Goal: Task Accomplishment & Management: Use online tool/utility

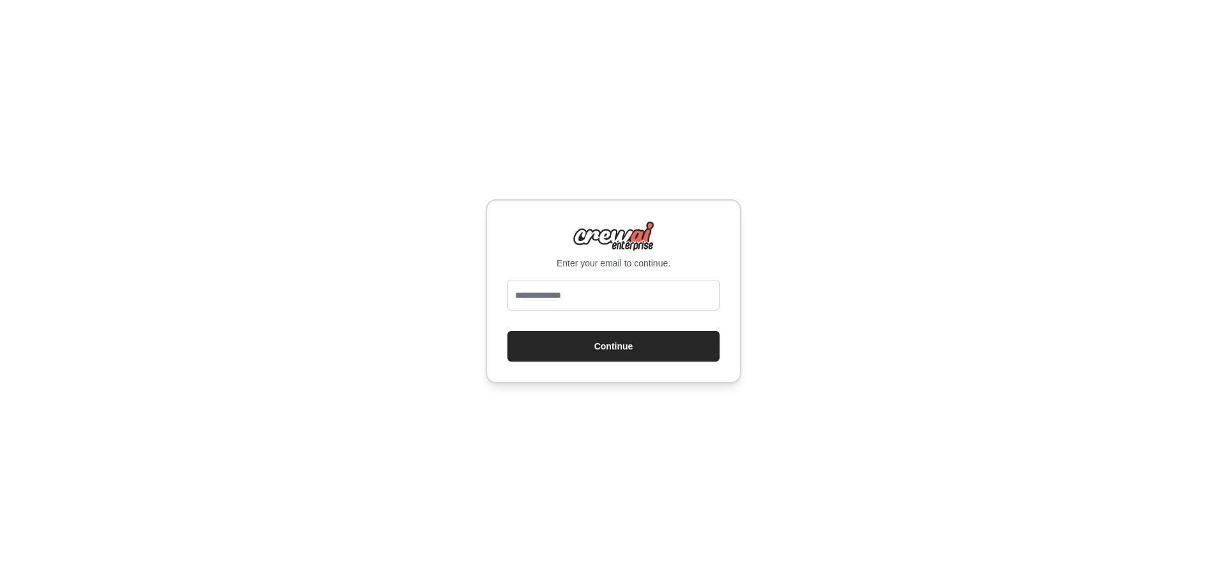
type input "**********"
click at [637, 348] on button "Continue" at bounding box center [614, 346] width 212 height 31
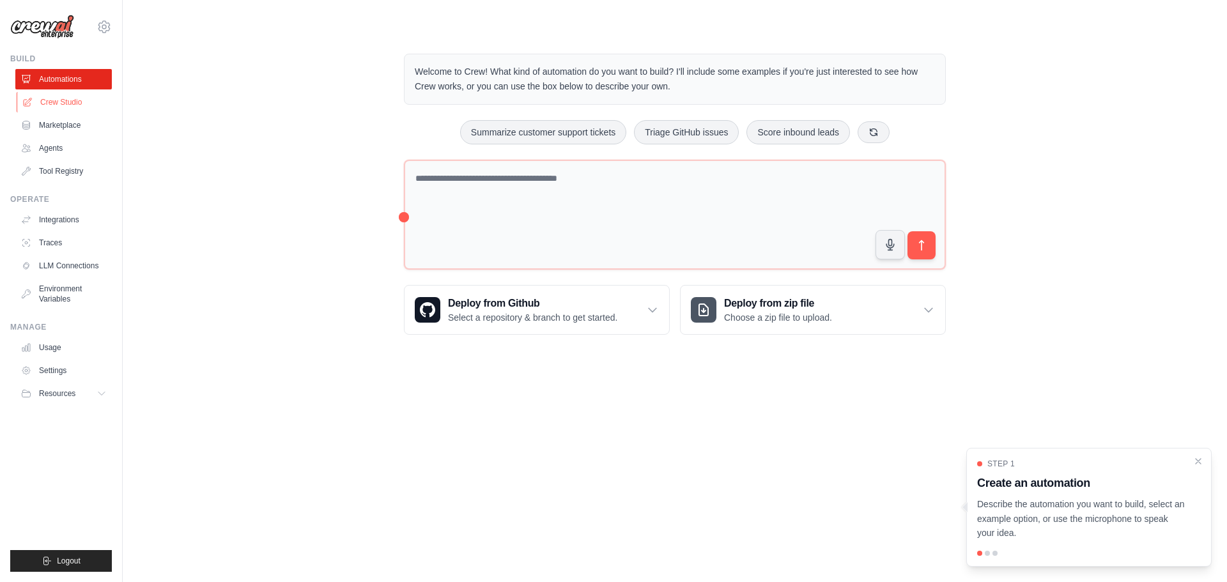
click at [98, 107] on link "Crew Studio" at bounding box center [65, 102] width 97 height 20
click at [55, 98] on link "Crew Studio" at bounding box center [65, 102] width 97 height 20
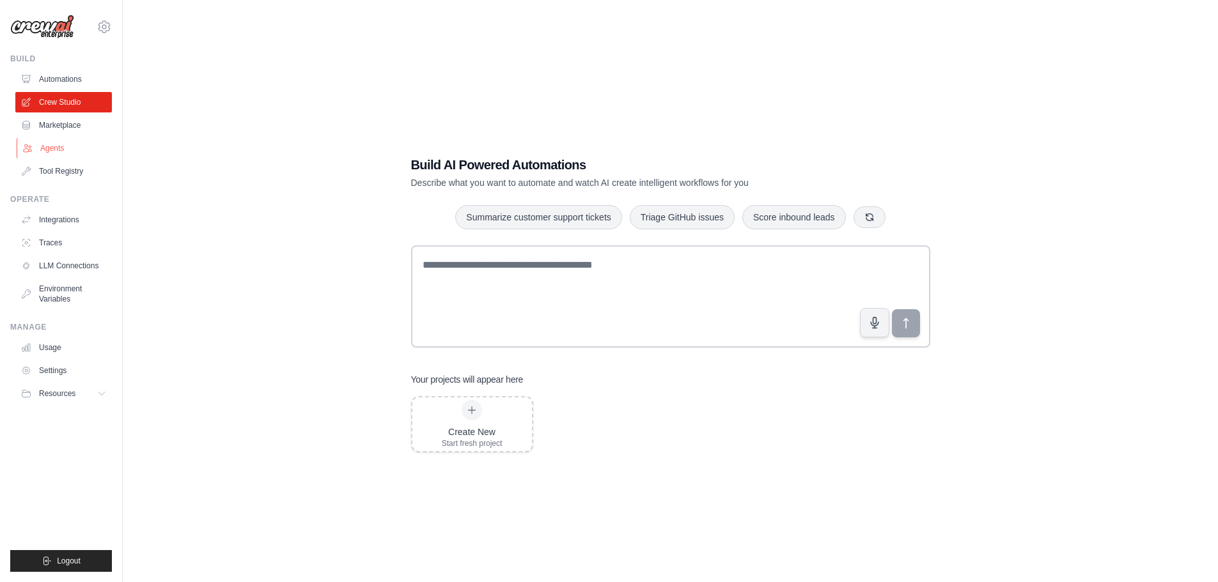
click at [52, 143] on link "Agents" at bounding box center [65, 148] width 97 height 20
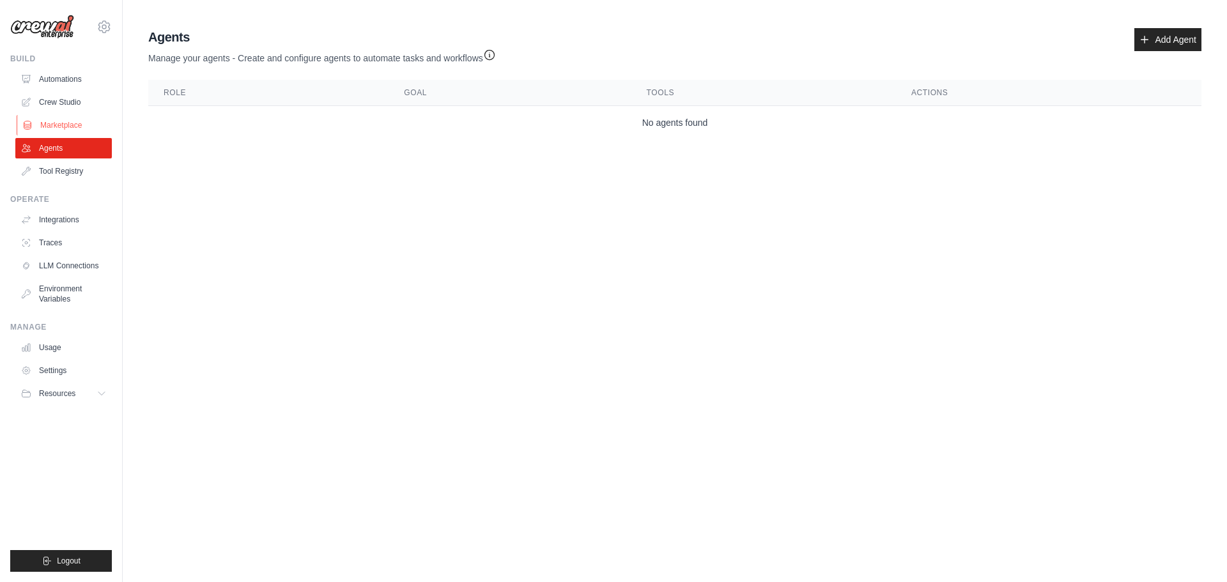
click at [72, 128] on link "Marketplace" at bounding box center [65, 125] width 97 height 20
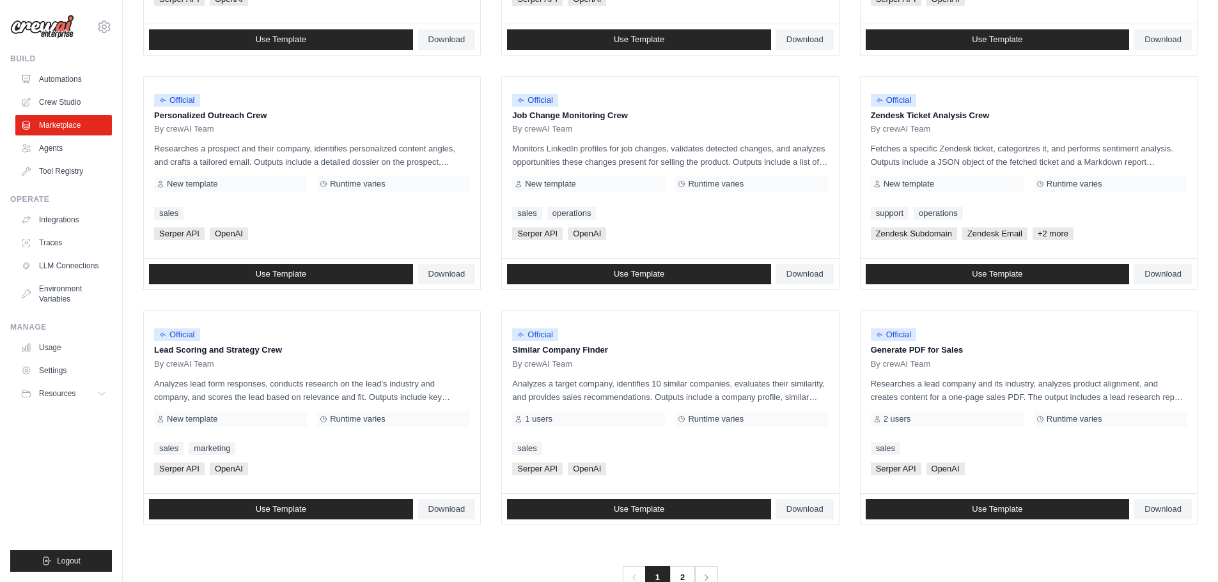
scroll to position [602, 0]
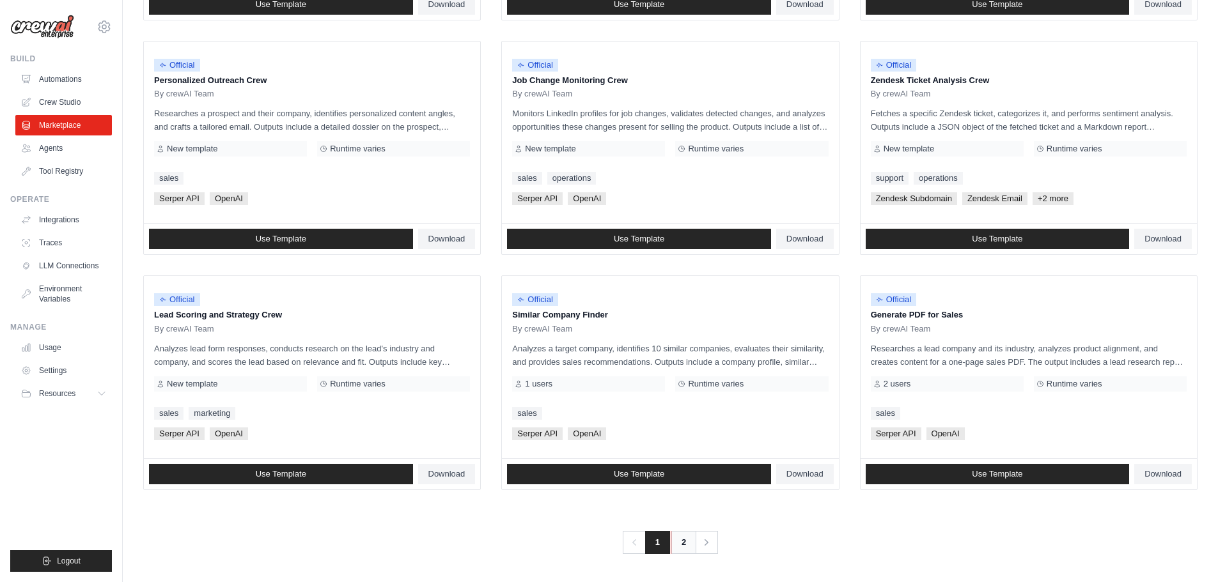
click at [677, 542] on link "2" at bounding box center [684, 542] width 26 height 23
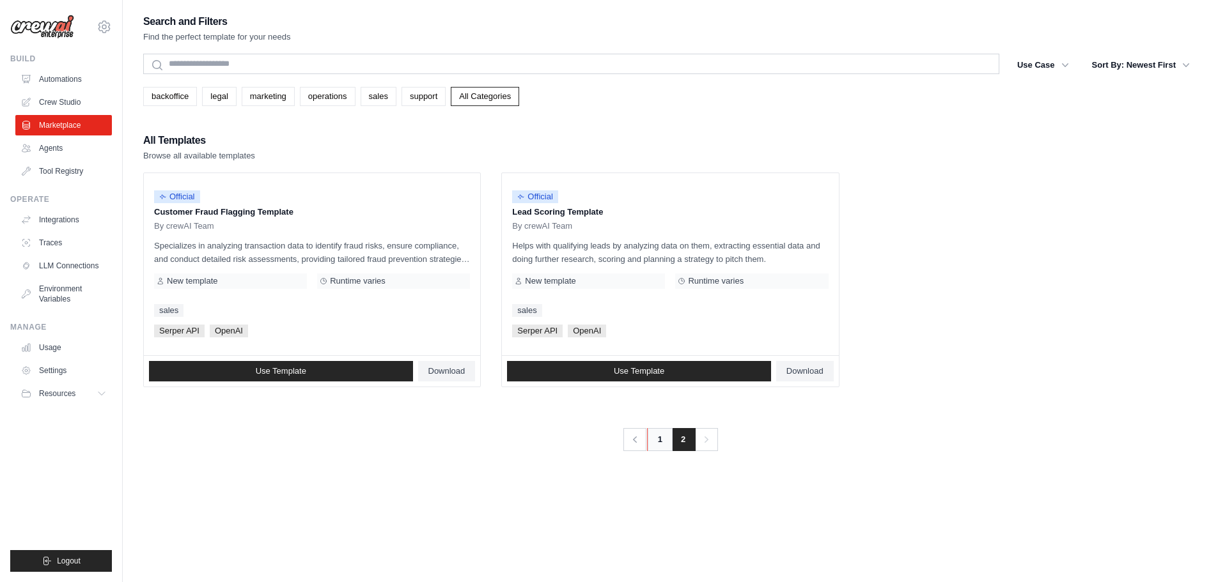
click at [663, 435] on link "1" at bounding box center [660, 439] width 26 height 23
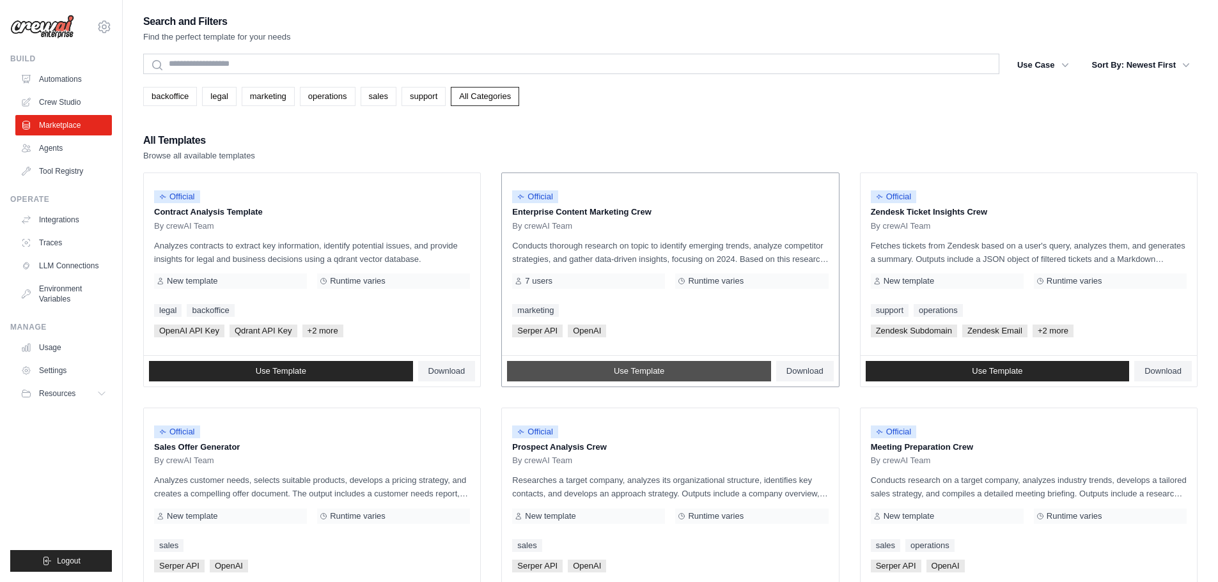
click at [668, 369] on link "Use Template" at bounding box center [639, 371] width 264 height 20
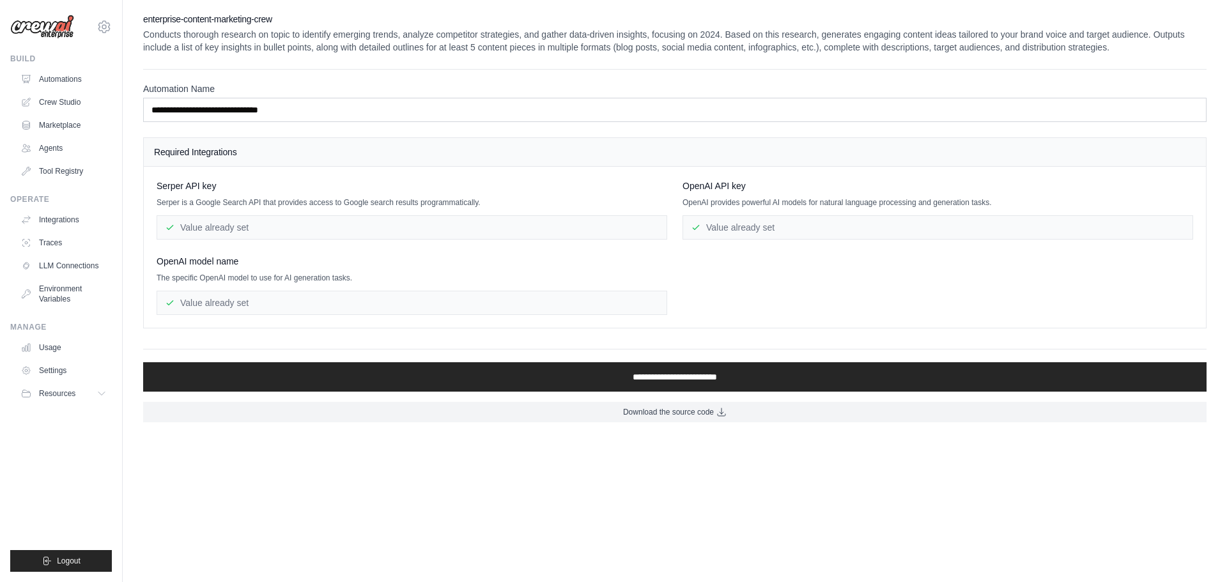
click at [260, 228] on div "Value already set" at bounding box center [412, 227] width 511 height 24
click at [52, 85] on link "Automations" at bounding box center [65, 79] width 97 height 20
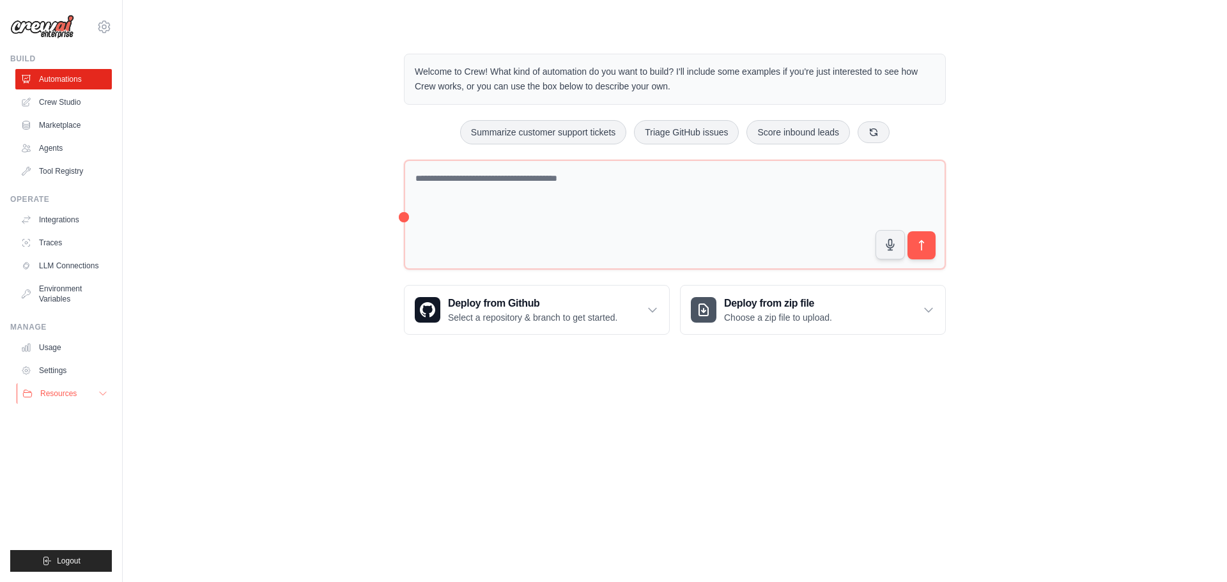
click at [63, 398] on span "Resources" at bounding box center [58, 394] width 36 height 10
click at [67, 479] on span "Video Tutorials" at bounding box center [70, 477] width 51 height 10
